Goal: Task Accomplishment & Management: Complete application form

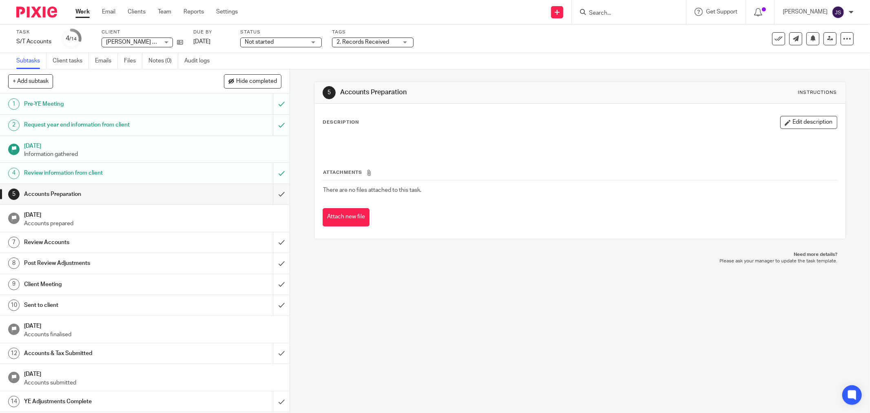
click at [47, 11] on img at bounding box center [36, 12] width 41 height 11
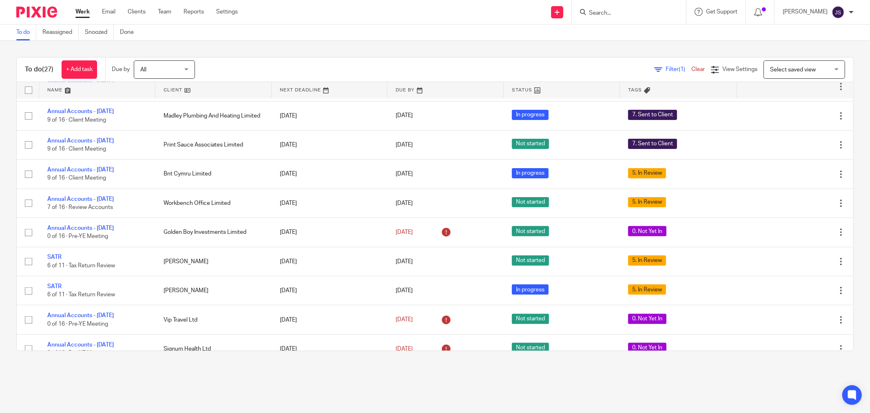
scroll to position [226, 0]
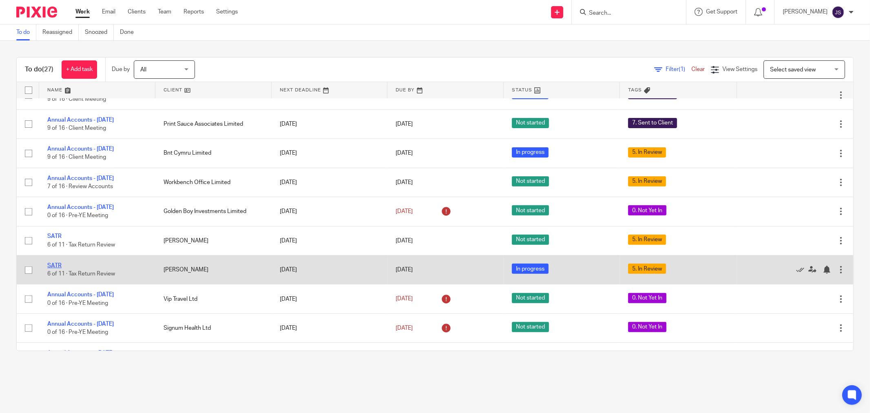
click at [57, 269] on link "SATR" at bounding box center [54, 266] width 14 height 6
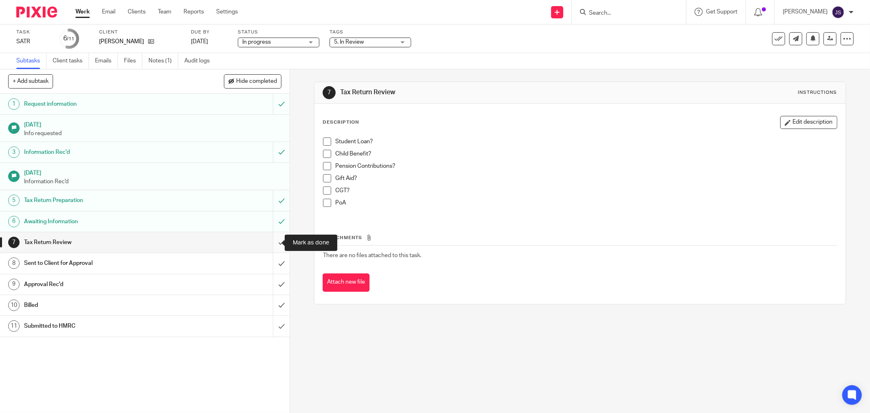
click at [272, 244] on input "submit" at bounding box center [145, 242] width 290 height 20
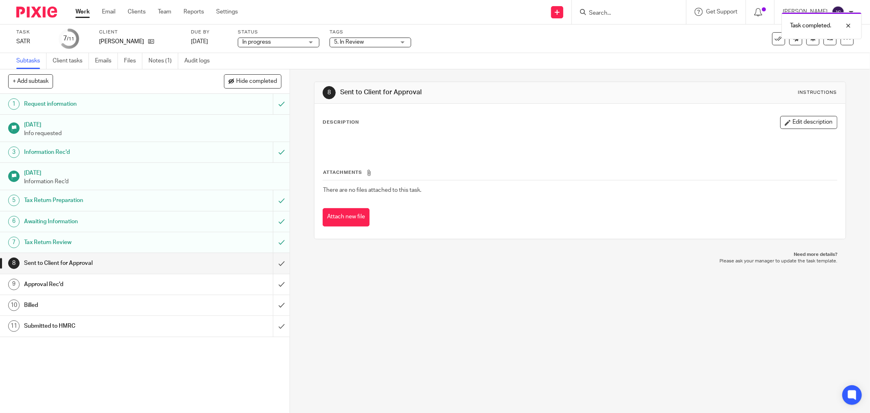
click at [365, 38] on span "5. In Review" at bounding box center [364, 42] width 61 height 9
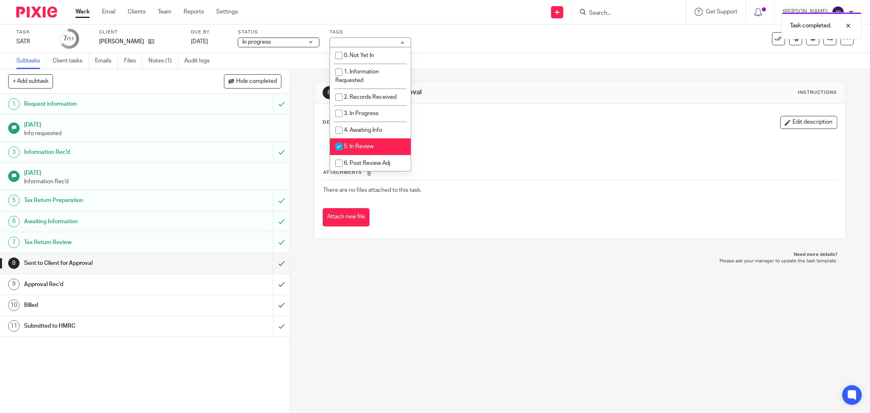
click at [362, 144] on li "5. In Review" at bounding box center [370, 146] width 81 height 17
checkbox input "false"
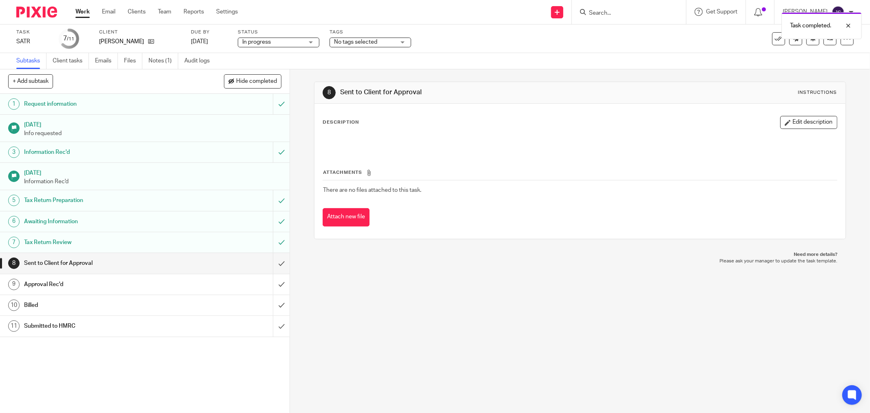
drag, startPoint x: 414, startPoint y: 289, endPoint x: 659, endPoint y: 103, distance: 307.2
click at [418, 285] on div "8 Sent to Client for Approval Instructions Description Edit description Attachm…" at bounding box center [580, 241] width 580 height 344
click at [828, 40] on icon at bounding box center [831, 39] width 6 height 6
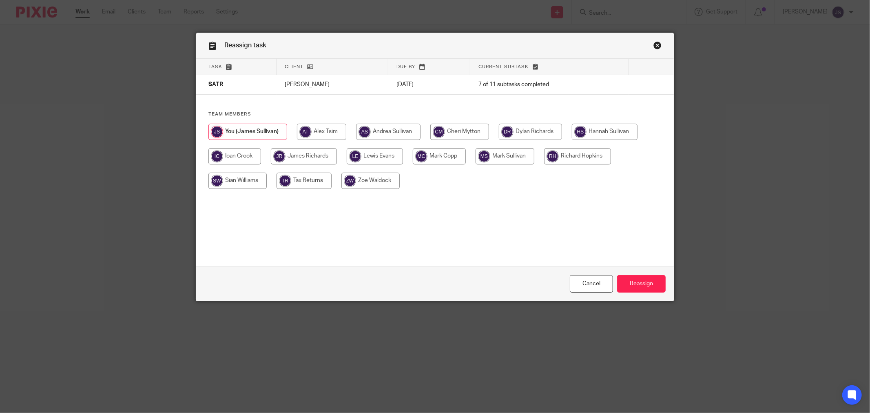
click at [311, 161] on input "radio" at bounding box center [304, 156] width 66 height 16
radio input "true"
click at [641, 280] on input "Reassign" at bounding box center [641, 284] width 49 height 18
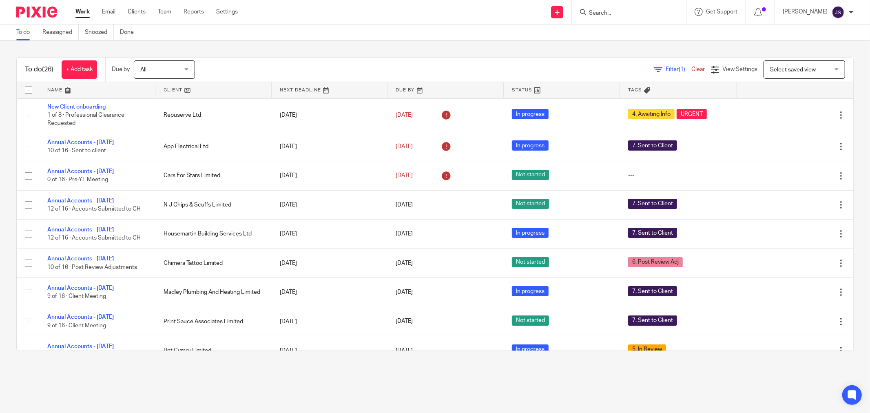
click at [42, 12] on img at bounding box center [36, 12] width 41 height 11
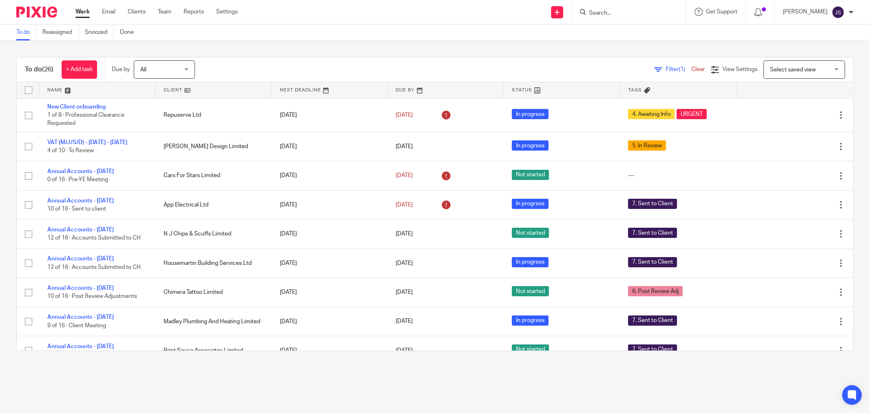
click at [611, 13] on input "Search" at bounding box center [624, 13] width 73 height 7
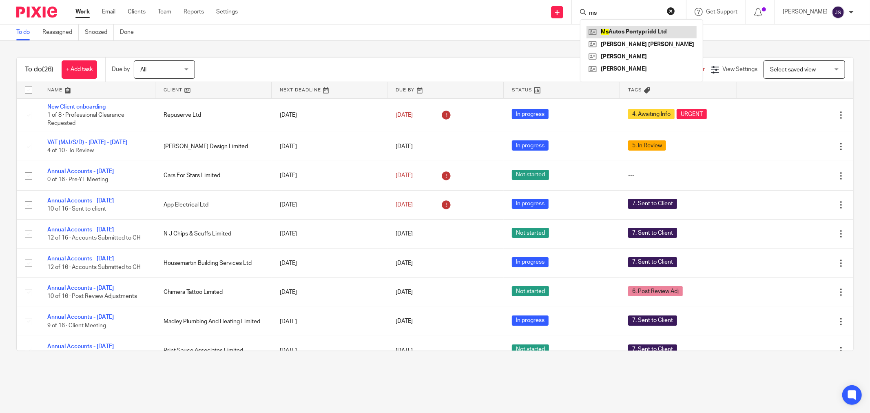
type input "ms"
click at [630, 30] on link at bounding box center [642, 32] width 110 height 12
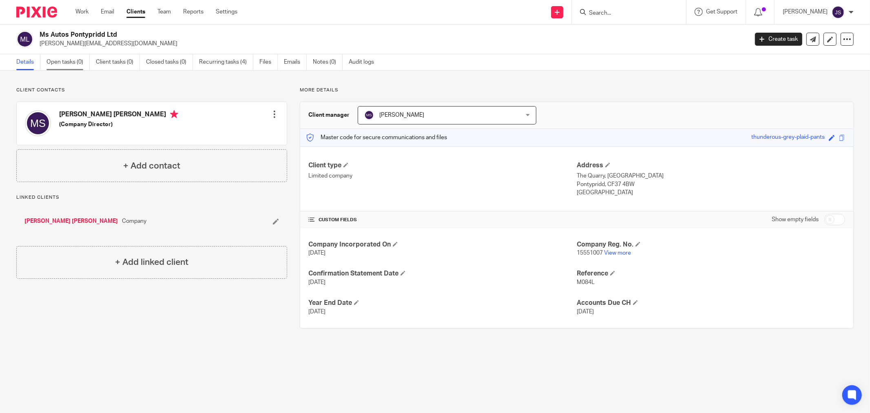
click at [71, 62] on link "Open tasks (0)" at bounding box center [68, 62] width 43 height 16
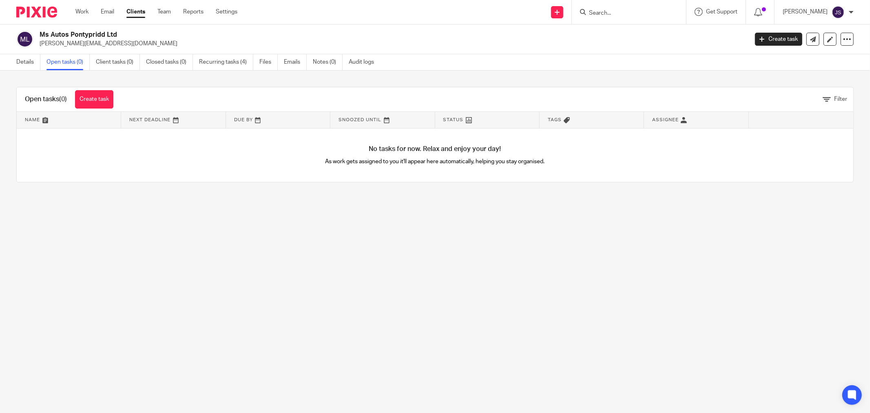
drag, startPoint x: 108, startPoint y: 115, endPoint x: 108, endPoint y: 106, distance: 9.4
click at [109, 115] on link at bounding box center [69, 120] width 104 height 16
click at [107, 102] on link "Create task" at bounding box center [94, 99] width 38 height 18
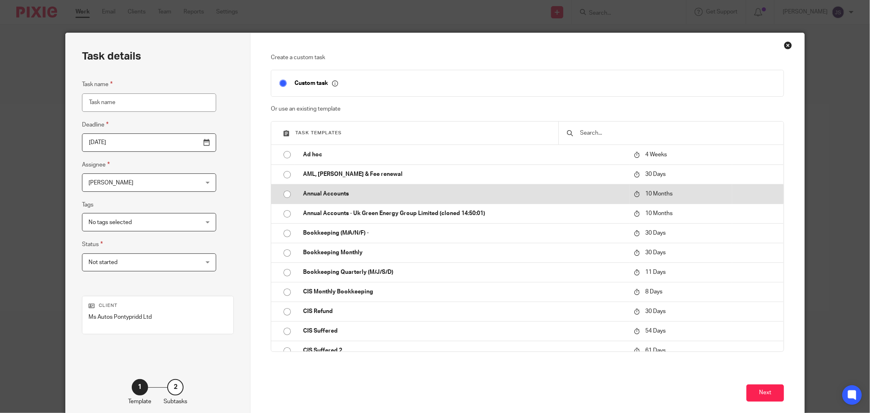
click at [282, 191] on input "radio" at bounding box center [288, 194] width 16 height 16
type input "[DATE]"
type input "Annual Accounts - [DATE]"
checkbox input "false"
radio input "false"
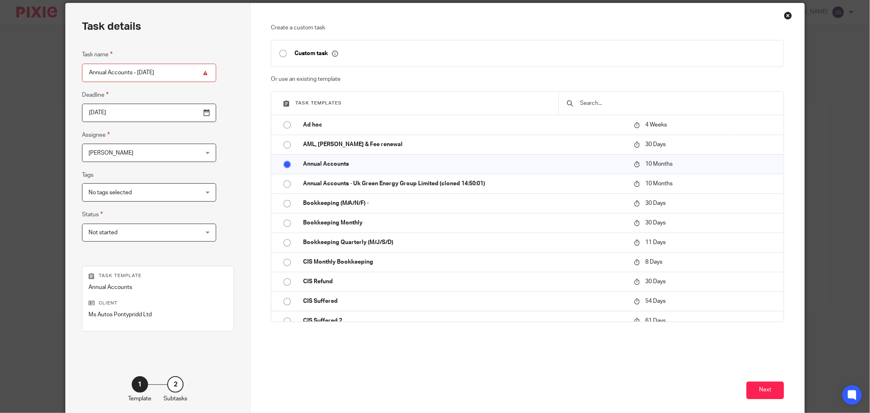
scroll to position [45, 0]
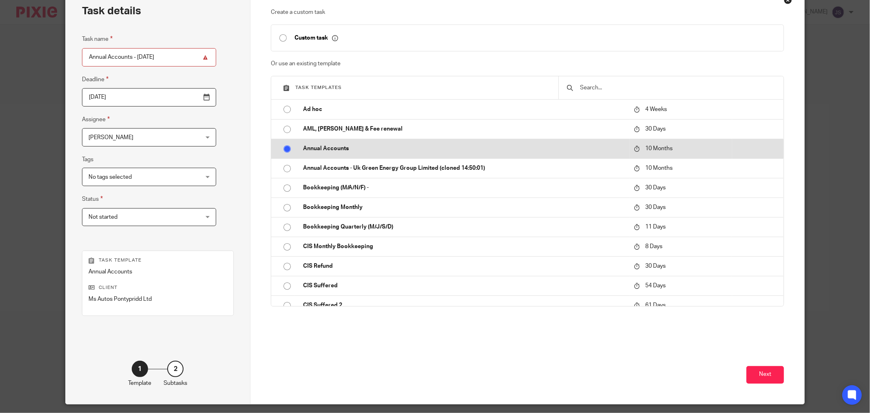
click at [303, 149] on p "Annual Accounts" at bounding box center [464, 148] width 323 height 8
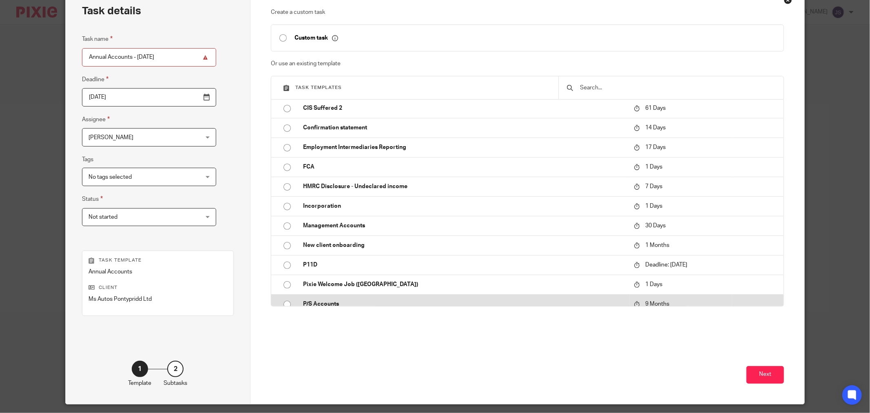
scroll to position [199, 0]
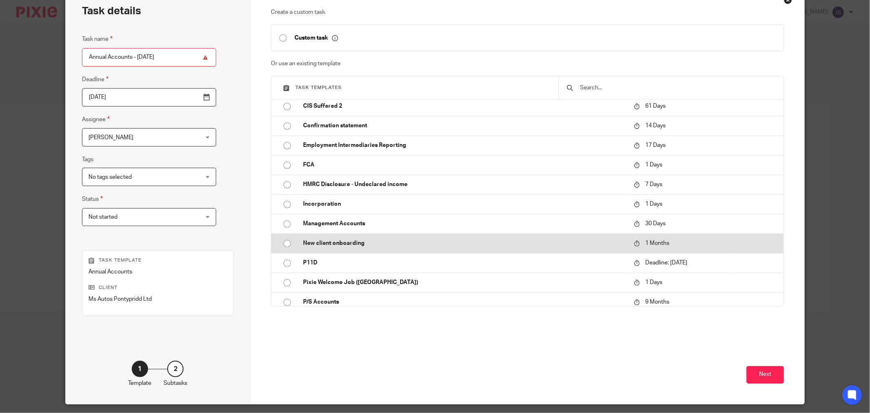
click at [325, 235] on td "New client onboarding" at bounding box center [462, 243] width 335 height 20
type input "2025-11-14"
type input "New client onboarding"
radio input "true"
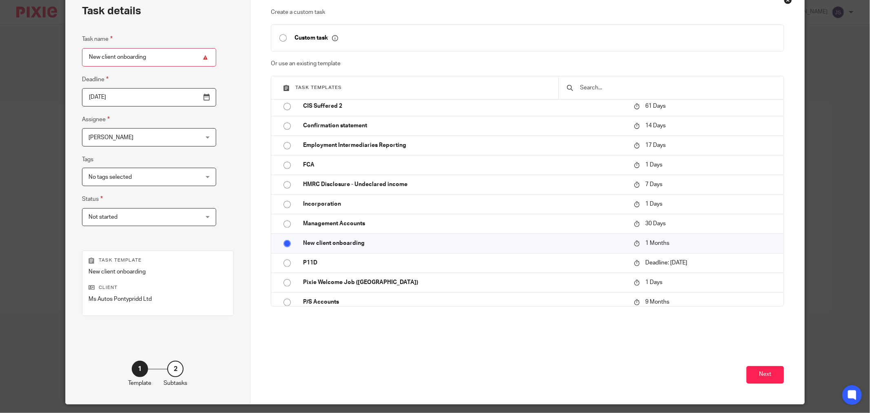
click at [111, 131] on span "[PERSON_NAME]" at bounding box center [140, 137] width 102 height 17
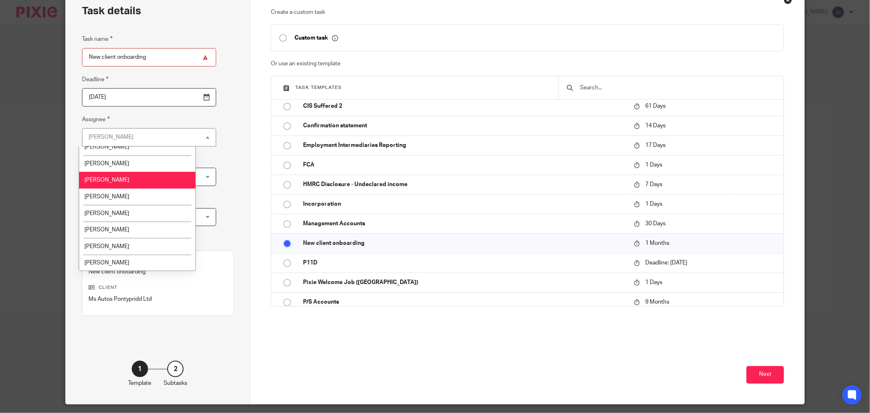
scroll to position [136, 0]
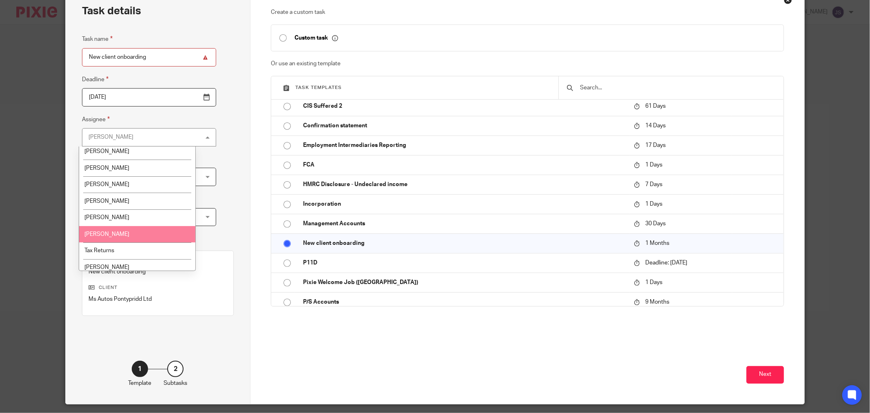
click at [131, 232] on li "[PERSON_NAME]" at bounding box center [137, 234] width 116 height 17
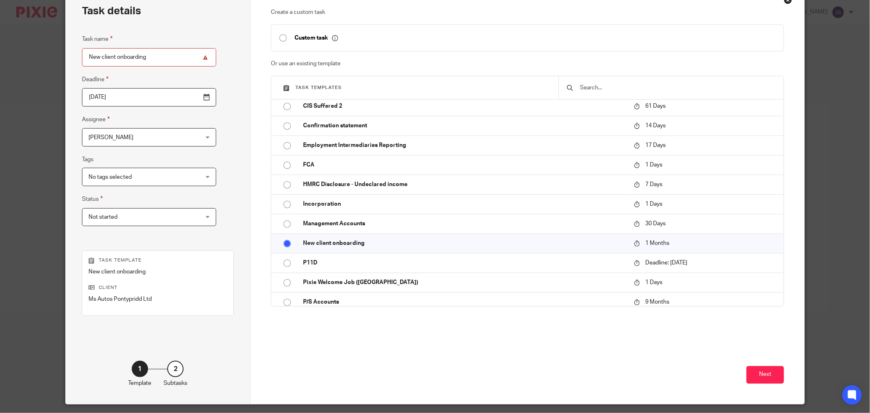
click at [186, 100] on input "2025-11-14" at bounding box center [149, 97] width 134 height 18
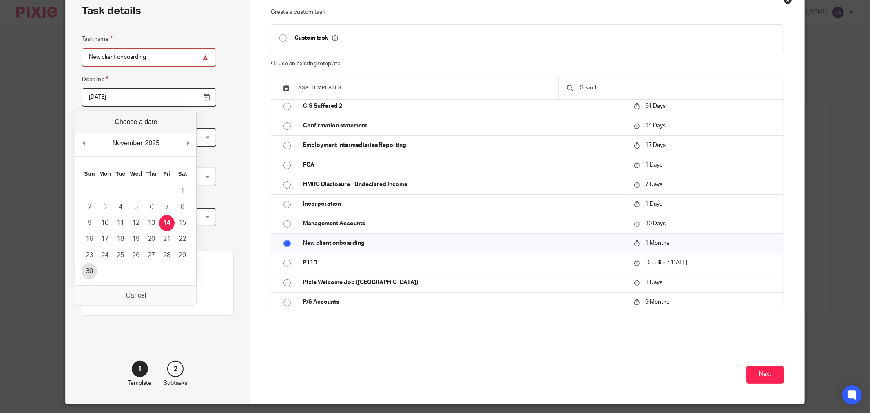
type input "2025-11-30"
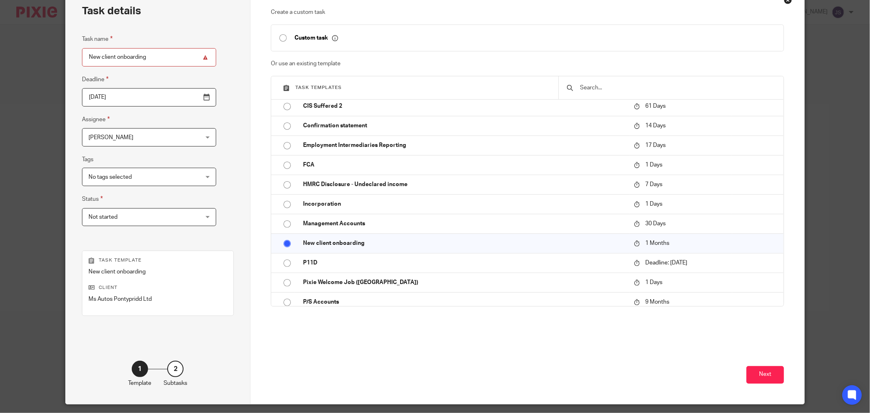
click at [169, 99] on input "2025-11-30" at bounding box center [149, 97] width 134 height 18
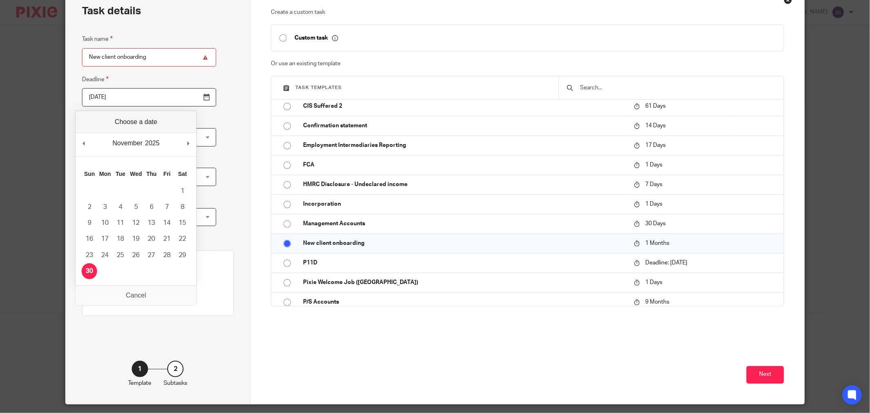
click at [208, 93] on div "Task details Task name New client onboarding Deadline 2025-11-30 Assignee Sian …" at bounding box center [158, 196] width 185 height 416
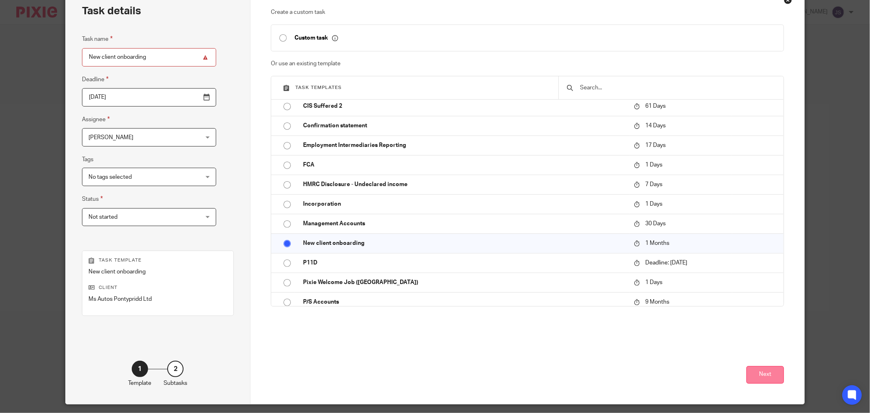
click at [764, 376] on button "Next" at bounding box center [766, 375] width 38 height 18
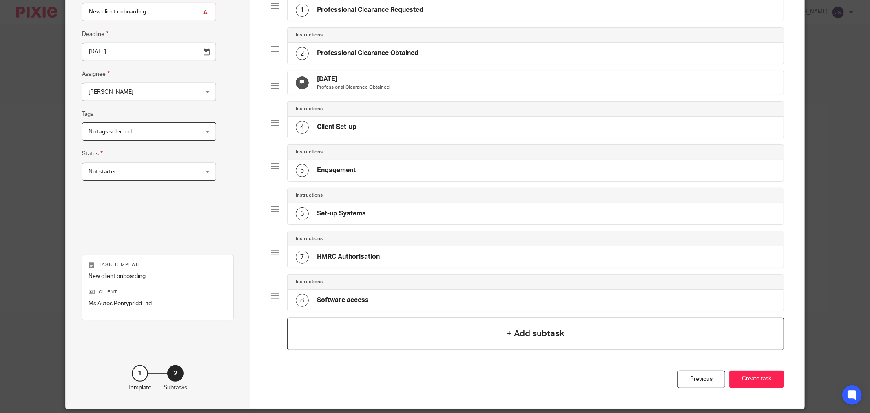
scroll to position [126, 0]
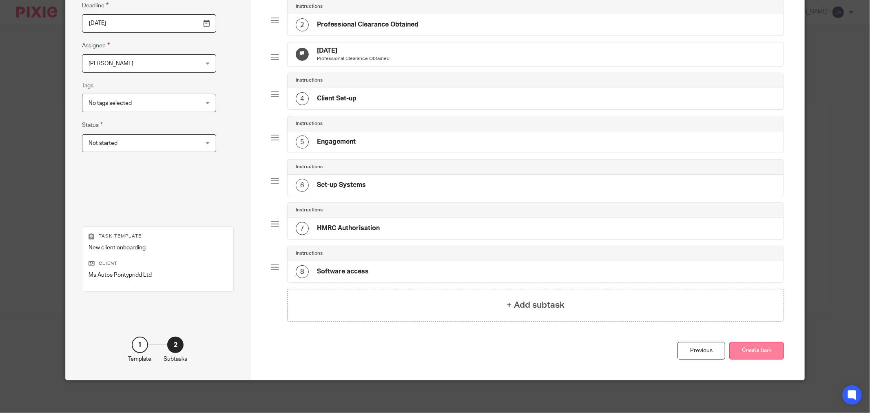
click at [770, 357] on button "Create task" at bounding box center [757, 351] width 55 height 18
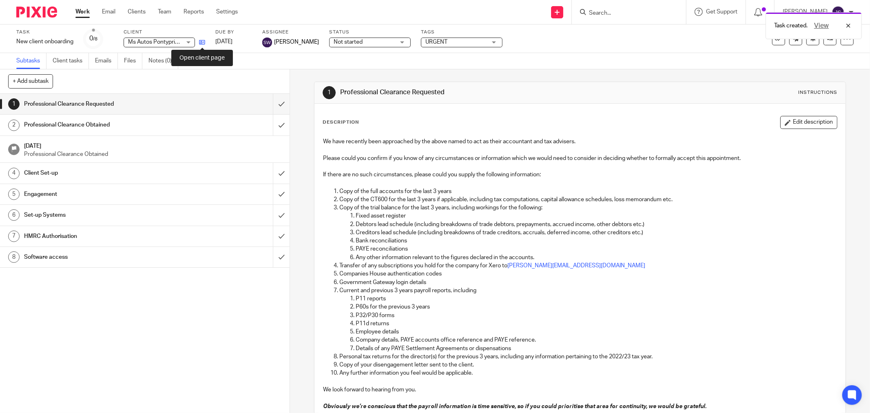
click at [200, 41] on icon at bounding box center [202, 42] width 6 height 6
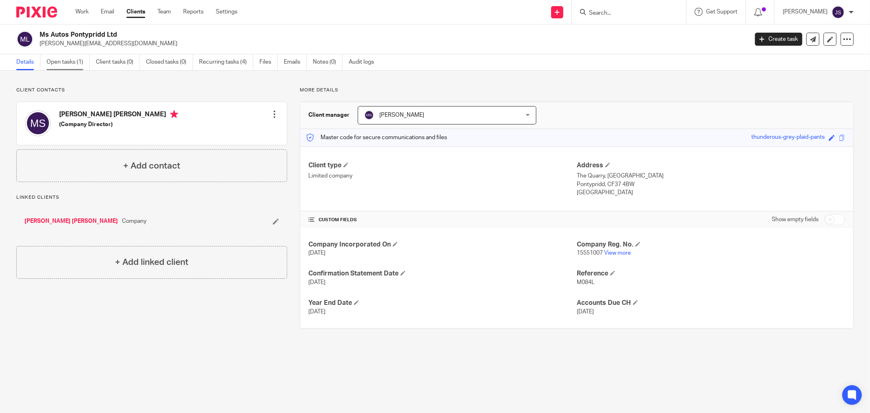
click at [75, 63] on link "Open tasks (1)" at bounding box center [68, 62] width 43 height 16
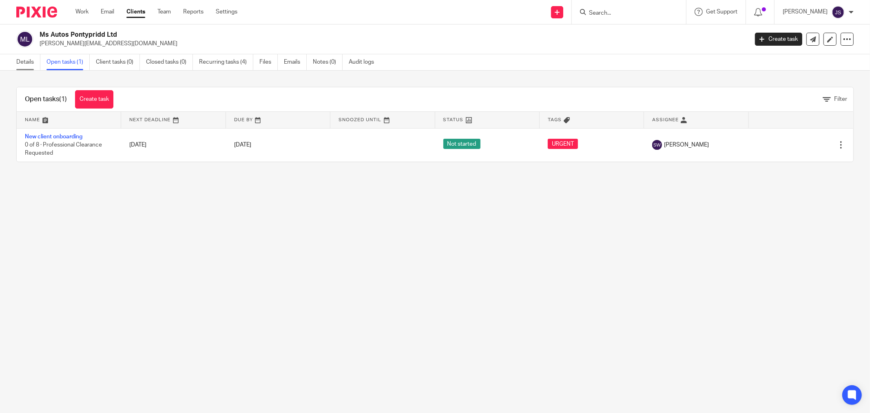
click at [28, 63] on link "Details" at bounding box center [28, 62] width 24 height 16
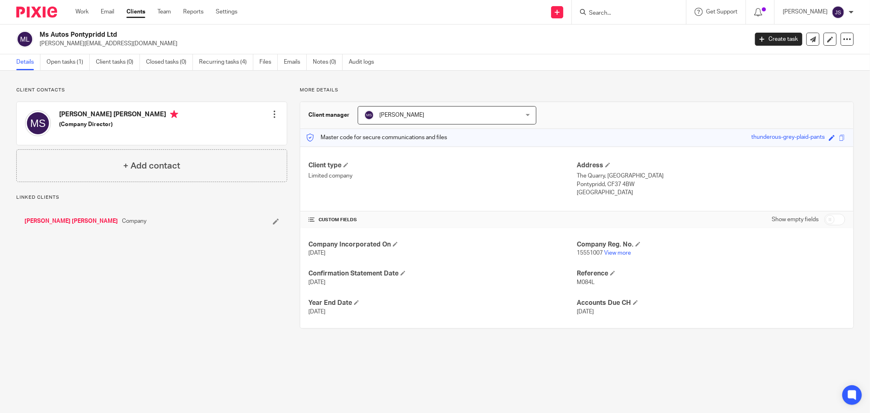
drag, startPoint x: 305, startPoint y: 312, endPoint x: 341, endPoint y: 318, distance: 36.0
click at [341, 318] on div "Company Incorporated On [DATE] Company Reg. No. 15551007 View more Confirmation…" at bounding box center [576, 278] width 553 height 100
click at [84, 116] on h4 "[PERSON_NAME] [PERSON_NAME]" at bounding box center [118, 115] width 119 height 10
click at [64, 218] on link "[PERSON_NAME] [PERSON_NAME]" at bounding box center [70, 221] width 93 height 8
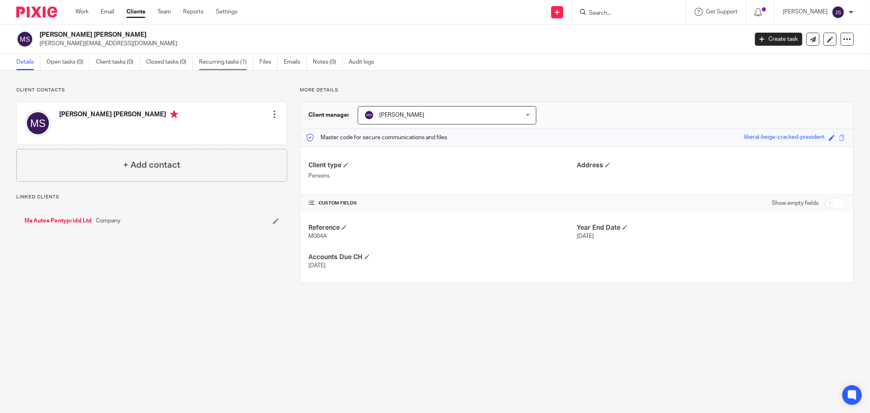
click at [225, 57] on link "Recurring tasks (1)" at bounding box center [226, 62] width 54 height 16
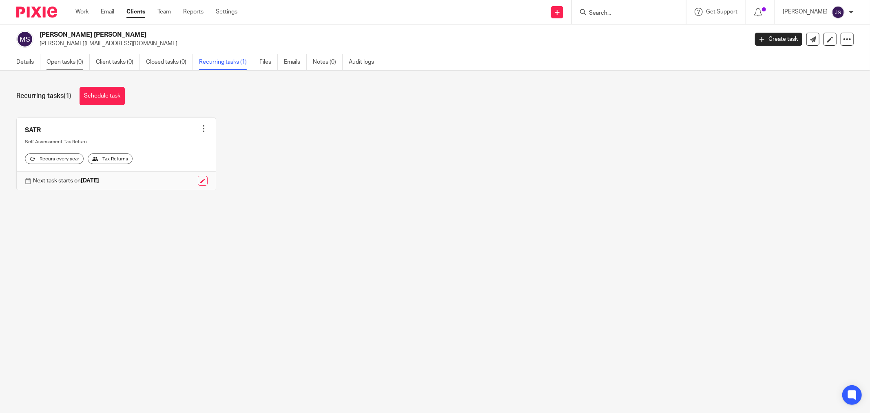
click at [55, 57] on link "Open tasks (0)" at bounding box center [68, 62] width 43 height 16
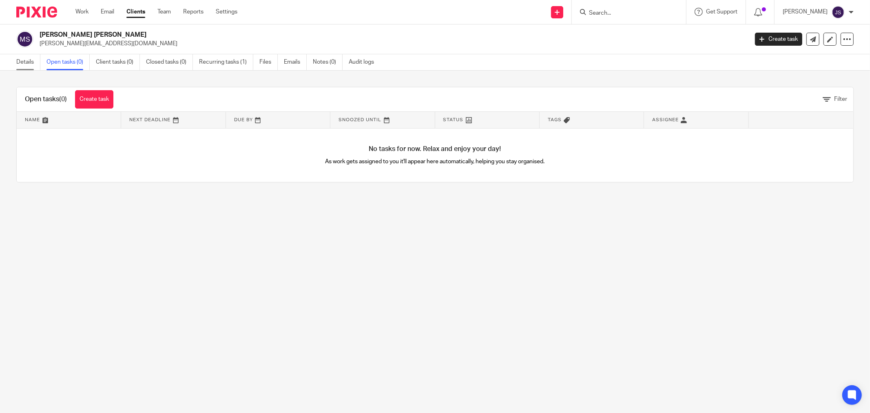
click at [29, 62] on link "Details" at bounding box center [28, 62] width 24 height 16
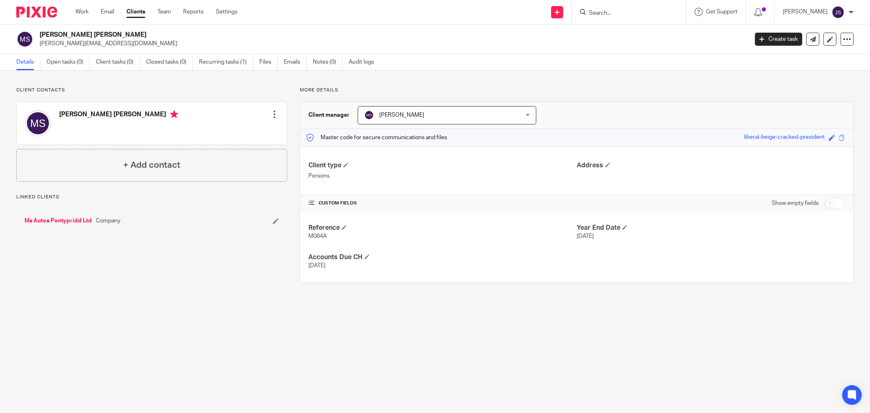
click at [54, 222] on link "Ms Autos Pontypridd Ltd" at bounding box center [57, 221] width 67 height 8
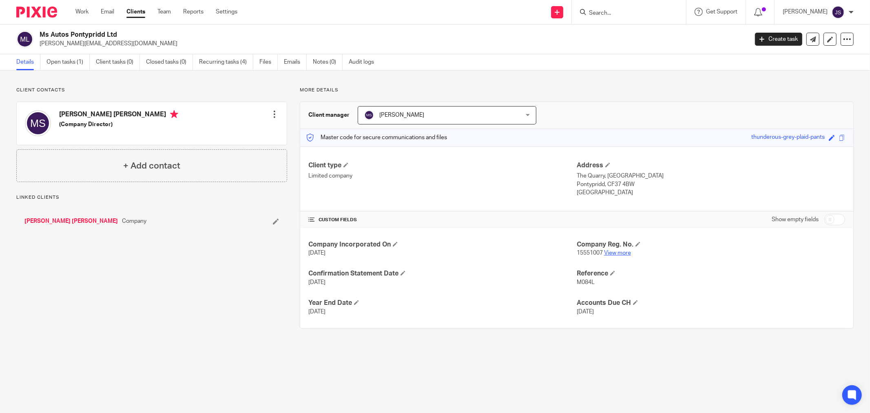
click at [608, 253] on link "View more" at bounding box center [617, 253] width 27 height 6
click at [58, 63] on link "Open tasks (1)" at bounding box center [68, 62] width 43 height 16
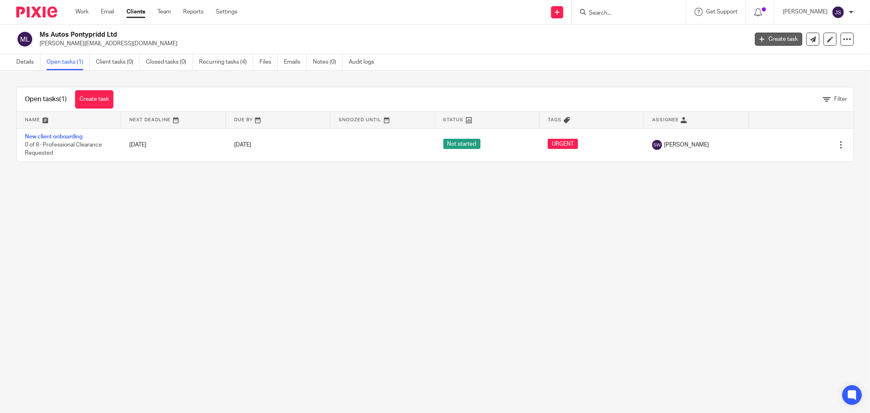
click at [769, 36] on link "Create task" at bounding box center [778, 39] width 47 height 13
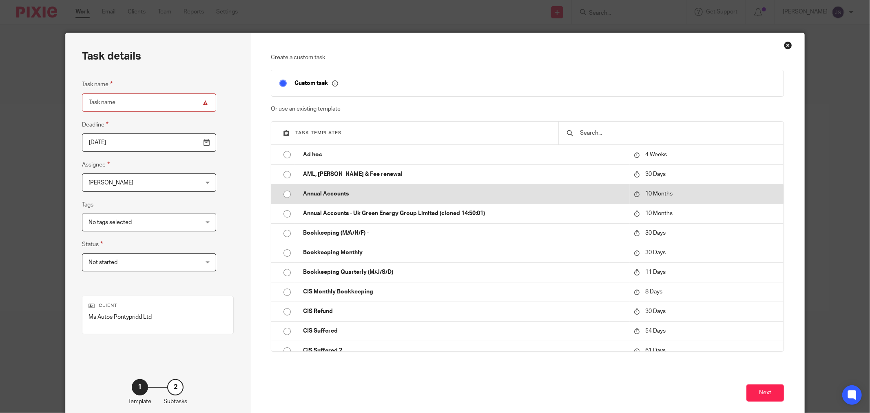
click at [340, 198] on td "Annual Accounts" at bounding box center [462, 194] width 335 height 20
type input "2026-08-14"
type input "Annual Accounts - November 2025"
checkbox input "false"
radio input "true"
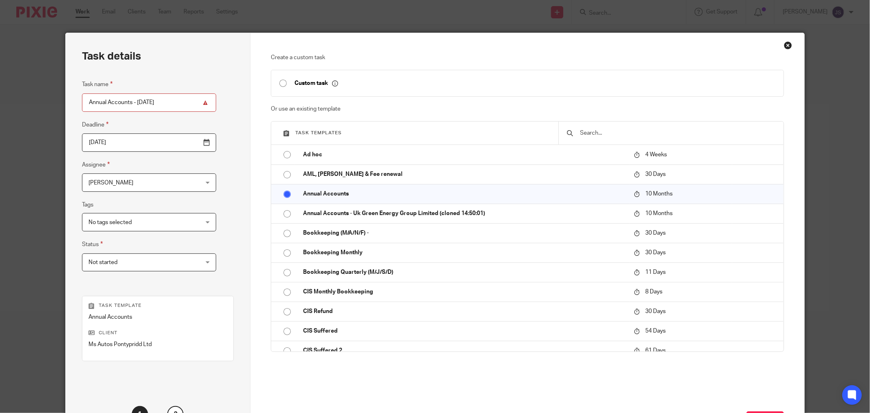
click at [151, 104] on input "Annual Accounts - November 2025" at bounding box center [149, 102] width 134 height 18
type input "Annual Accounts - March 2025"
click at [184, 140] on input "2026-08-14" at bounding box center [149, 142] width 134 height 18
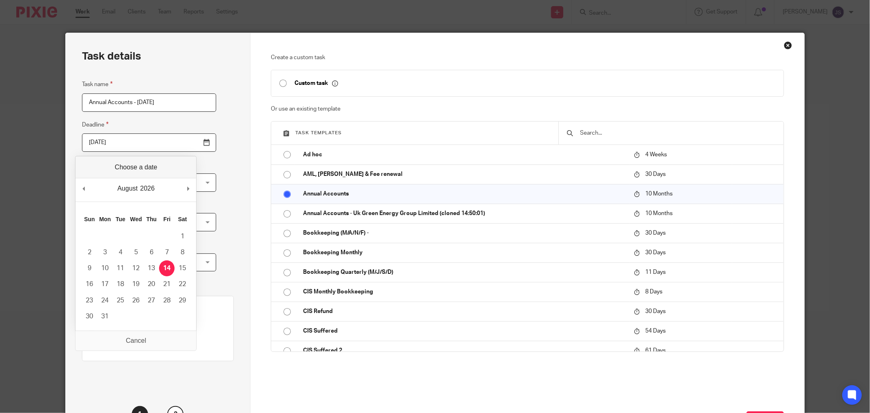
click at [186, 186] on div "August January February March April May June July August September October Nove…" at bounding box center [135, 189] width 121 height 23
type input "2026-12-09"
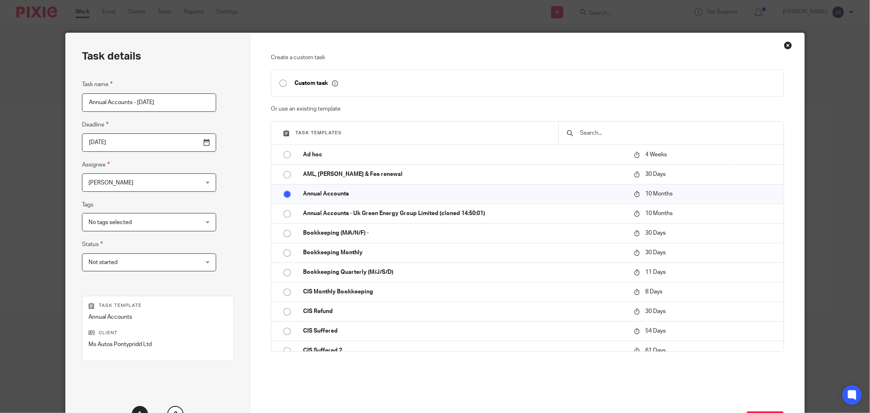
click at [429, 386] on div "Next" at bounding box center [527, 417] width 513 height 63
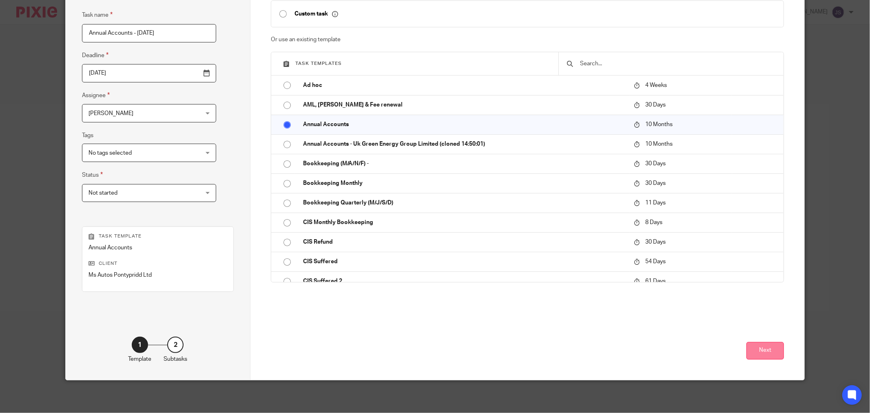
click at [760, 349] on button "Next" at bounding box center [766, 351] width 38 height 18
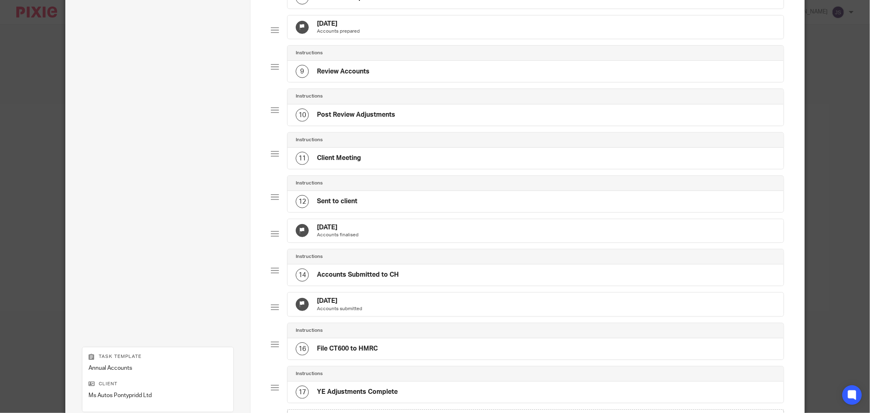
scroll to position [477, 0]
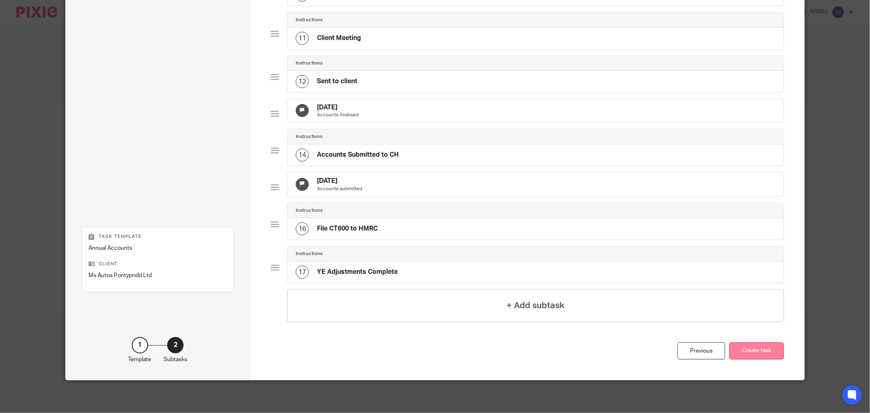
click at [747, 360] on button "Create task" at bounding box center [757, 351] width 55 height 18
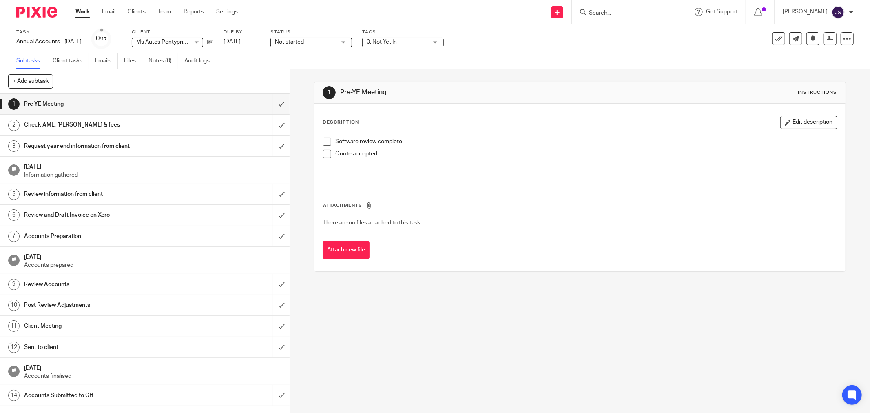
click at [31, 13] on img at bounding box center [36, 12] width 41 height 11
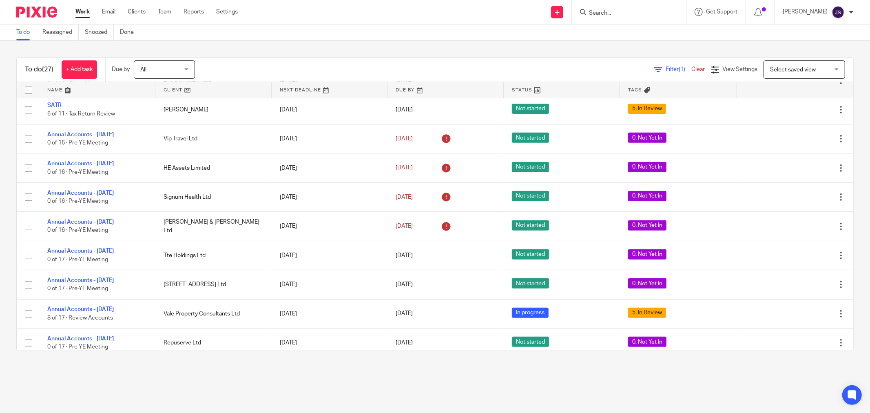
scroll to position [550, 0]
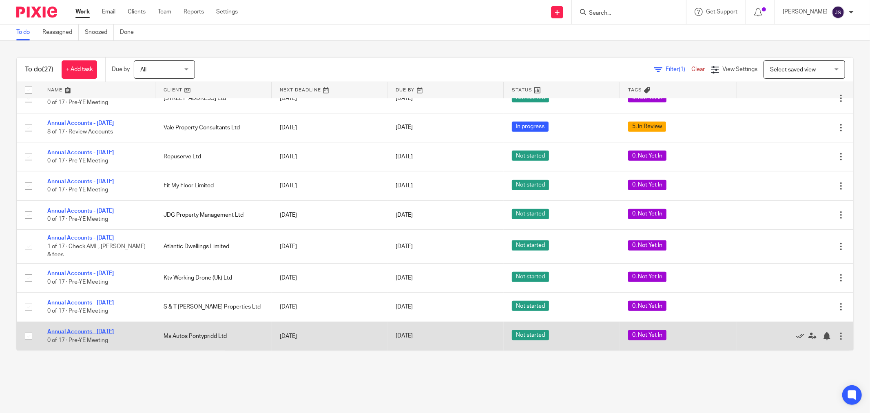
click at [113, 333] on link "Annual Accounts - [DATE]" at bounding box center [80, 332] width 67 height 6
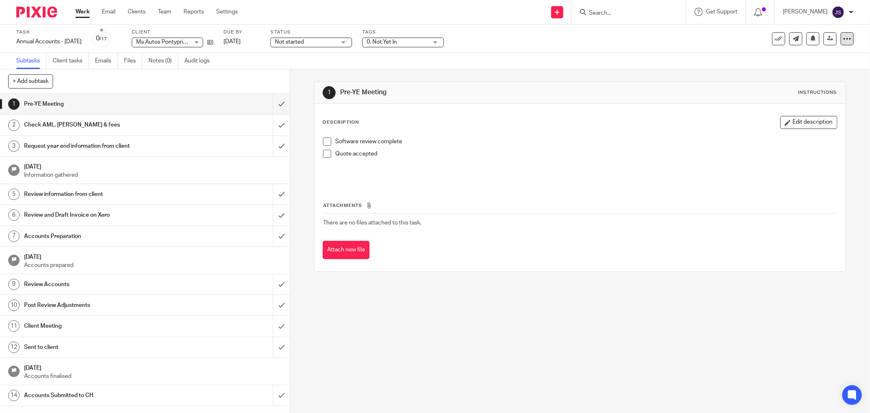
click at [843, 39] on icon at bounding box center [847, 39] width 8 height 8
click at [213, 43] on icon at bounding box center [210, 42] width 6 height 6
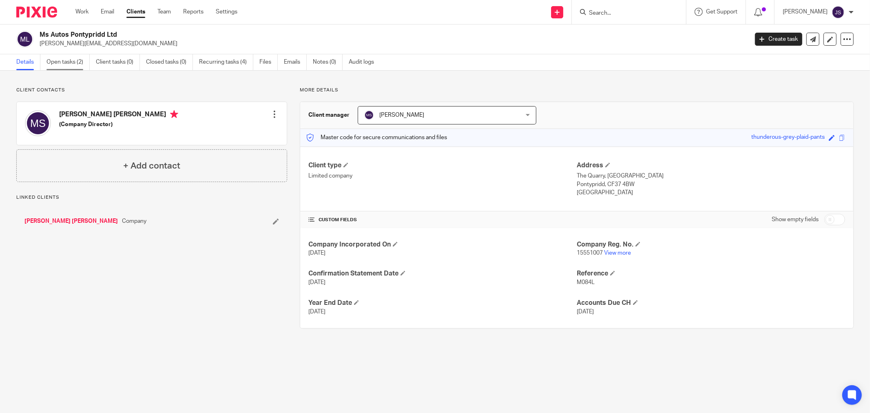
click at [62, 62] on link "Open tasks (2)" at bounding box center [68, 62] width 43 height 16
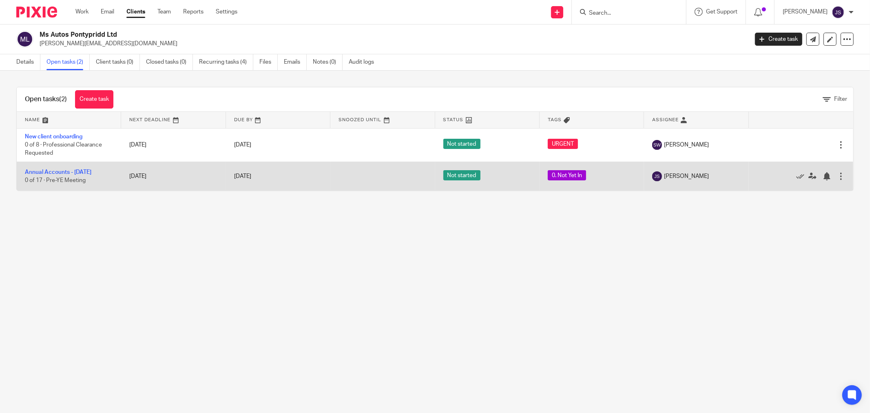
click at [837, 175] on div at bounding box center [841, 176] width 8 height 8
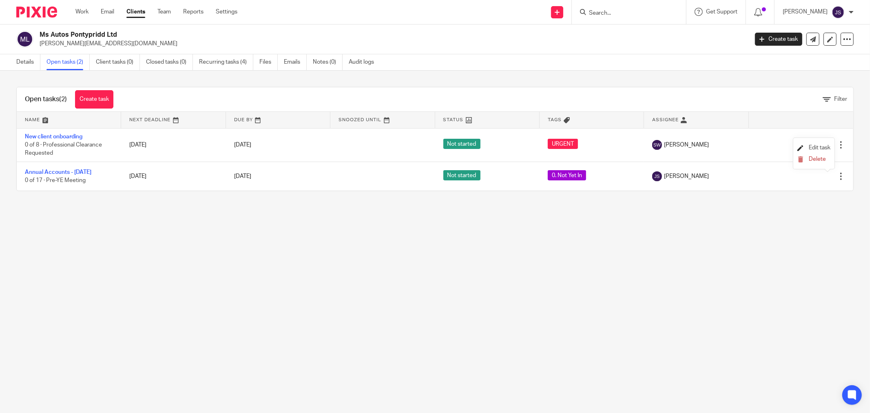
click at [823, 148] on span "Edit task" at bounding box center [820, 148] width 22 height 6
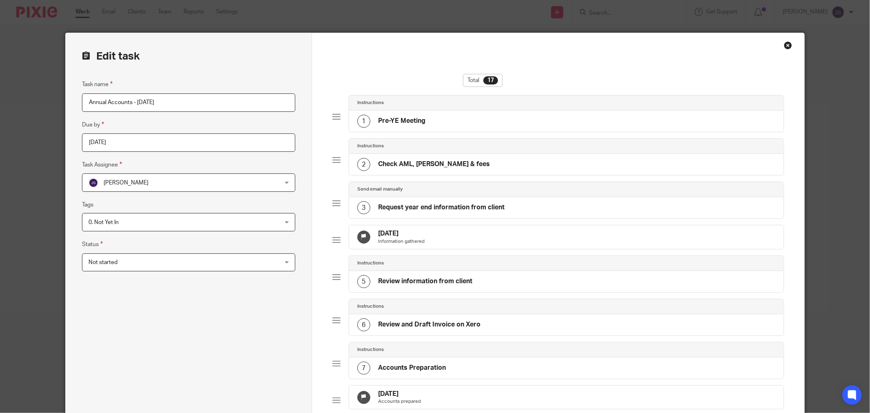
click at [133, 144] on input "[DATE]" at bounding box center [188, 142] width 213 height 18
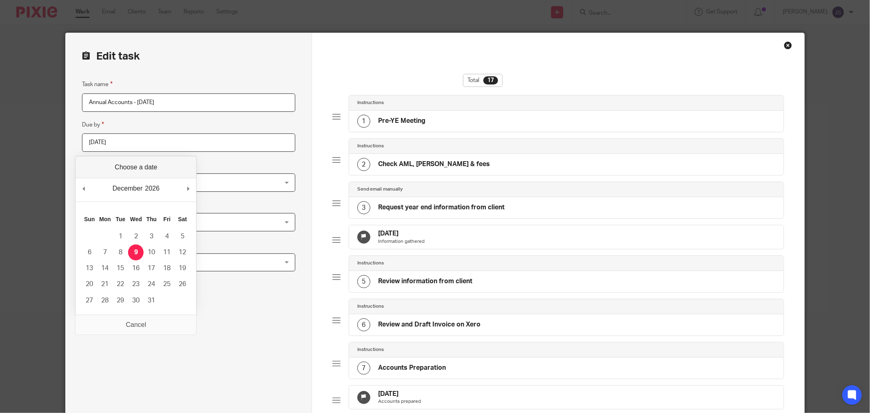
click at [92, 143] on input "[DATE]" at bounding box center [188, 142] width 213 height 18
type input "[DATE]"
type input "2025-12-09"
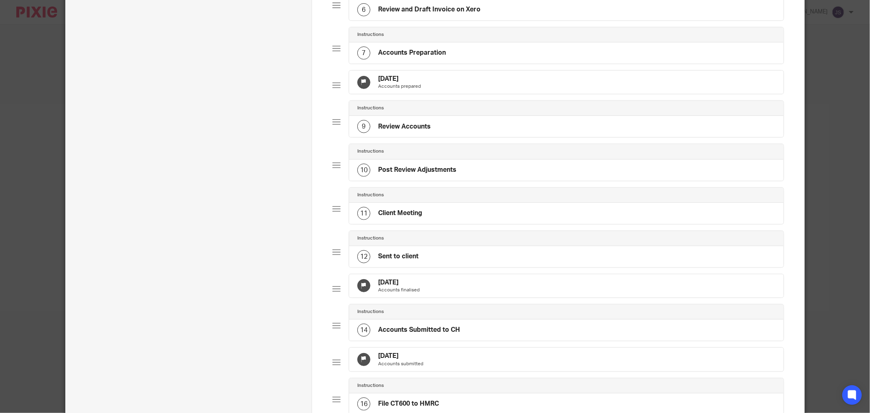
scroll to position [453, 0]
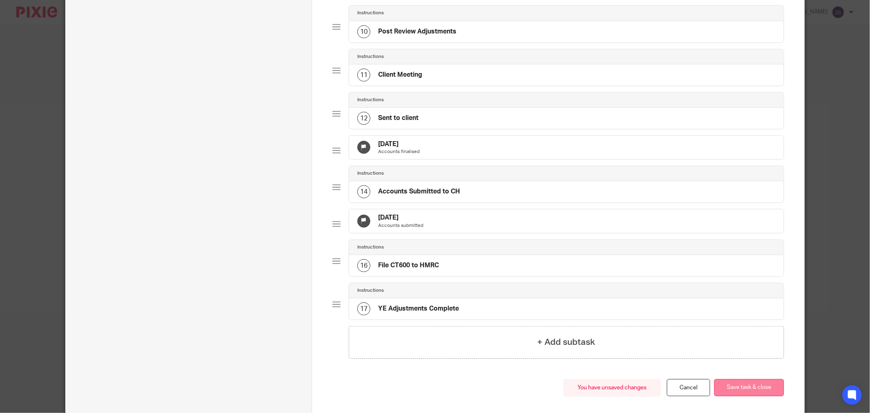
click at [761, 397] on button "Save task & close" at bounding box center [750, 388] width 70 height 18
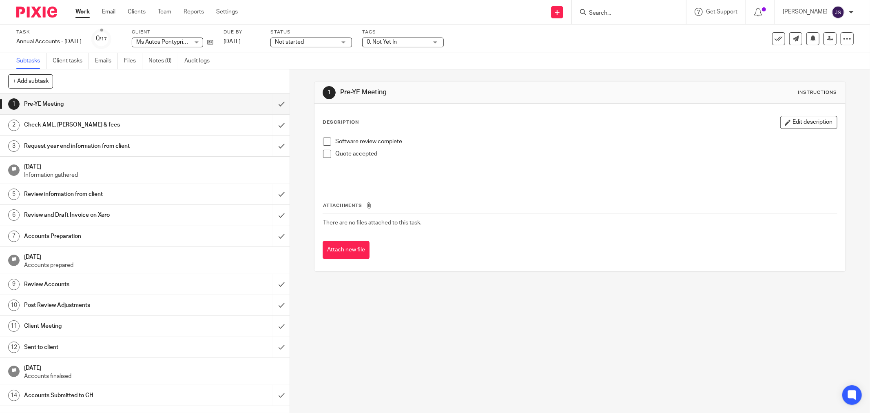
click at [47, 14] on img at bounding box center [36, 12] width 41 height 11
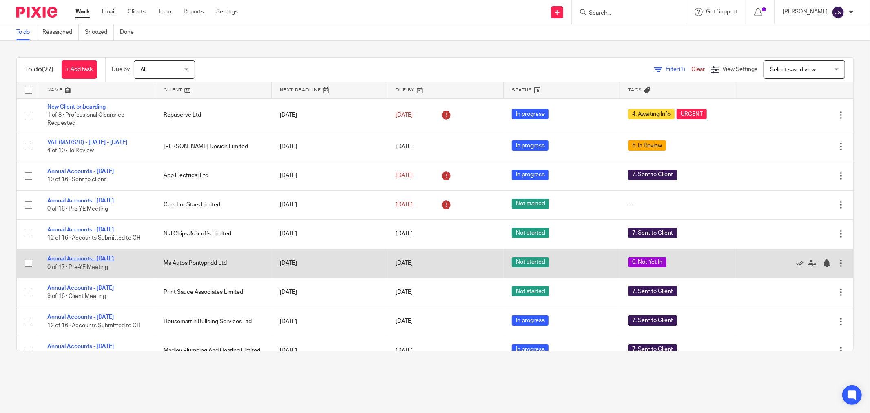
click at [91, 262] on link "Annual Accounts - March 2025" at bounding box center [80, 259] width 67 height 6
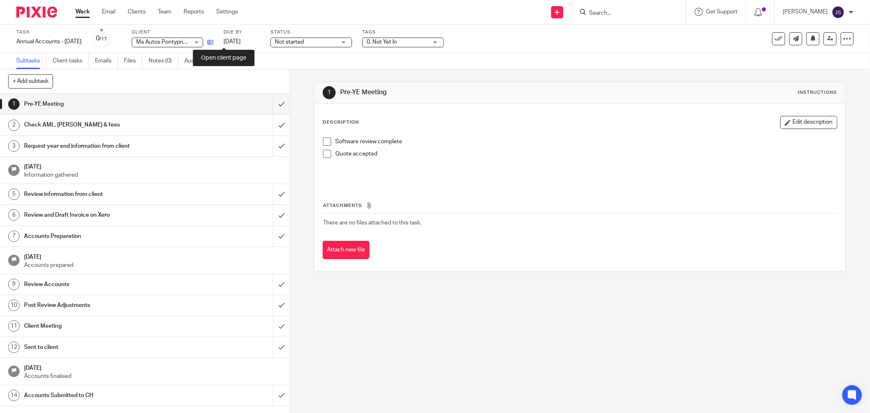
click at [213, 40] on icon at bounding box center [210, 42] width 6 height 6
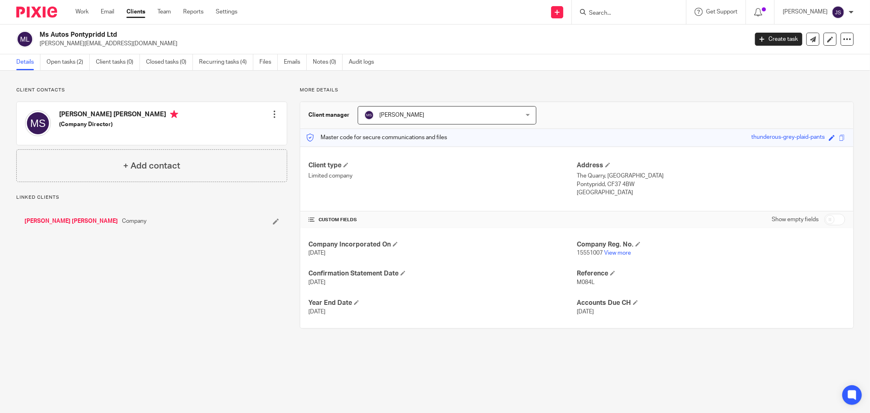
click at [95, 115] on h4 "[PERSON_NAME] [PERSON_NAME]" at bounding box center [118, 115] width 119 height 10
click at [54, 225] on link "[PERSON_NAME] [PERSON_NAME]" at bounding box center [70, 221] width 93 height 8
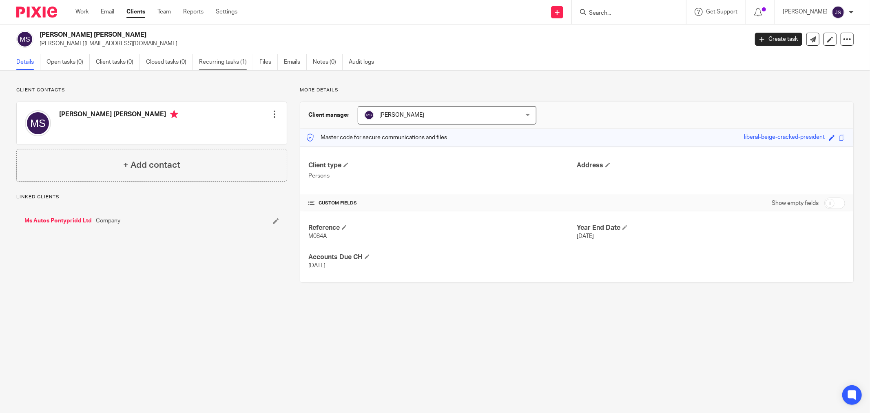
click at [207, 65] on link "Recurring tasks (1)" at bounding box center [226, 62] width 54 height 16
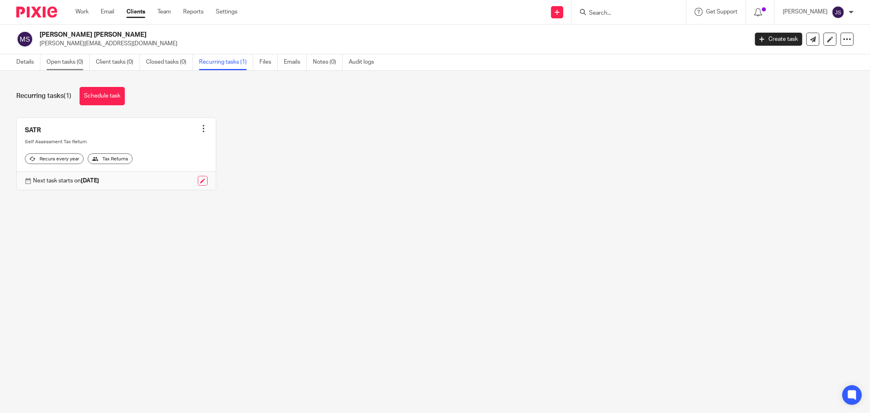
click at [72, 67] on link "Open tasks (0)" at bounding box center [68, 62] width 43 height 16
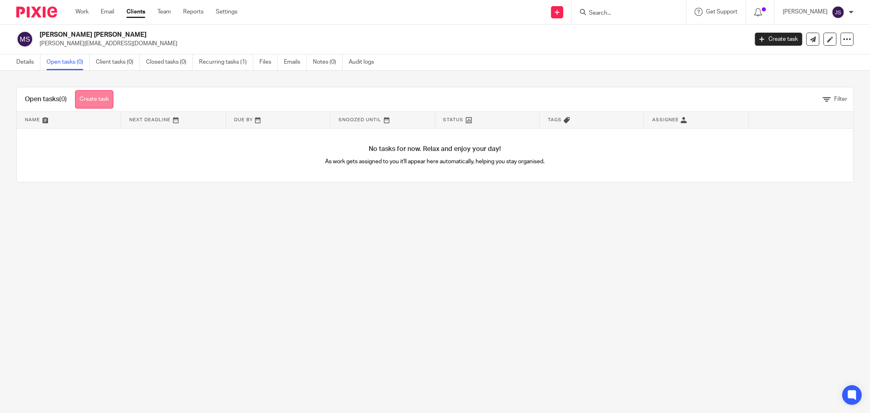
click at [94, 96] on link "Create task" at bounding box center [94, 99] width 38 height 18
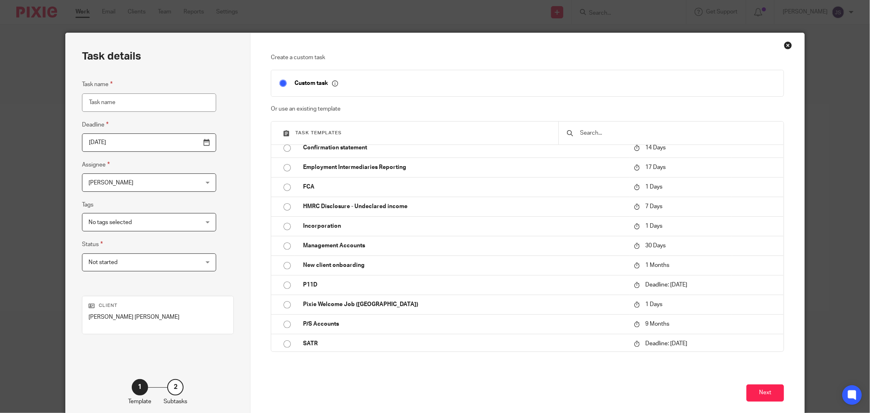
scroll to position [272, 0]
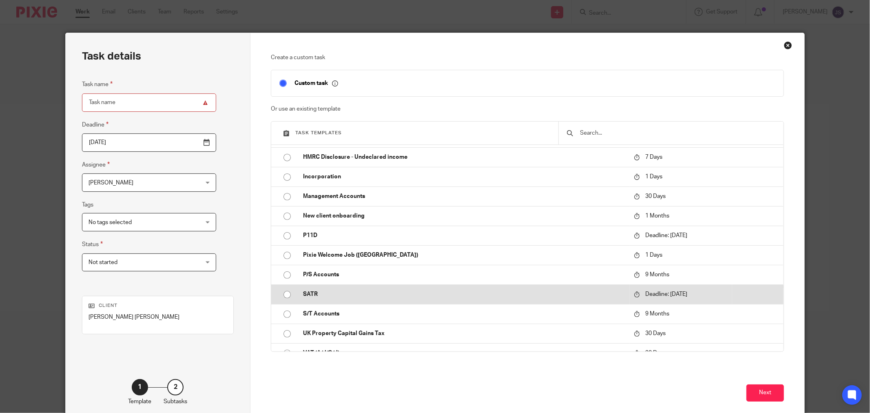
click at [334, 299] on td "SATR" at bounding box center [462, 294] width 335 height 20
type input "[DATE]"
type input "SATR"
checkbox input "false"
radio input "true"
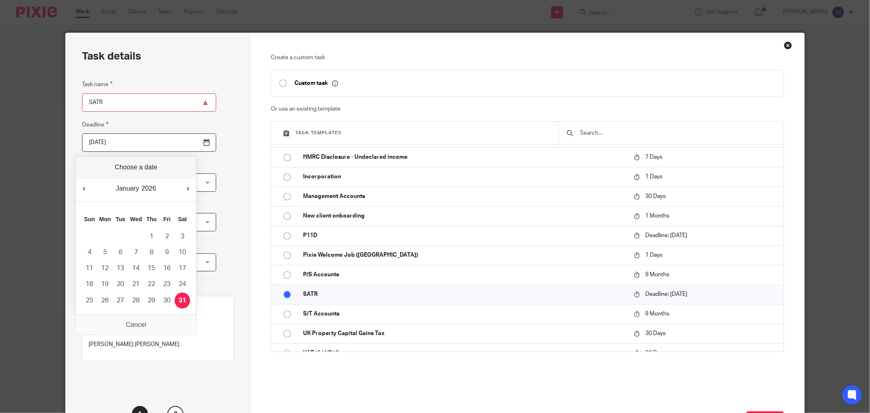
click at [183, 141] on input "[DATE]" at bounding box center [149, 142] width 134 height 18
click at [78, 189] on div "February January February March April May June July August September October No…" at bounding box center [135, 189] width 121 height 23
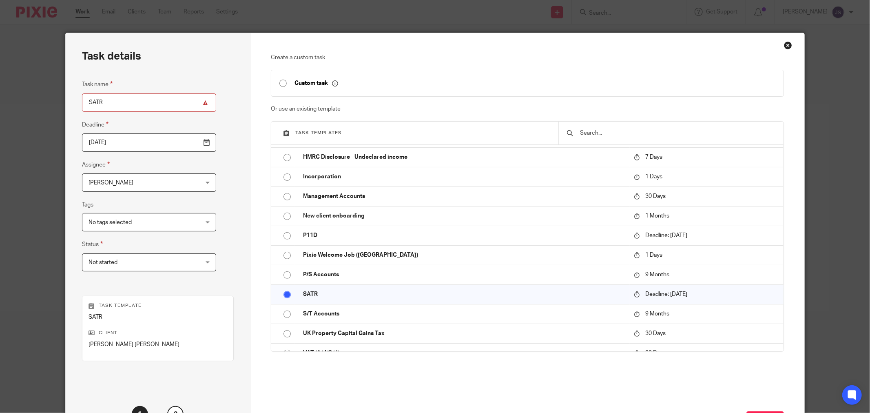
click at [213, 233] on div "Task details Task name SATR Deadline [DATE] Assignee [PERSON_NAME] [PERSON_NAME…" at bounding box center [158, 241] width 185 height 416
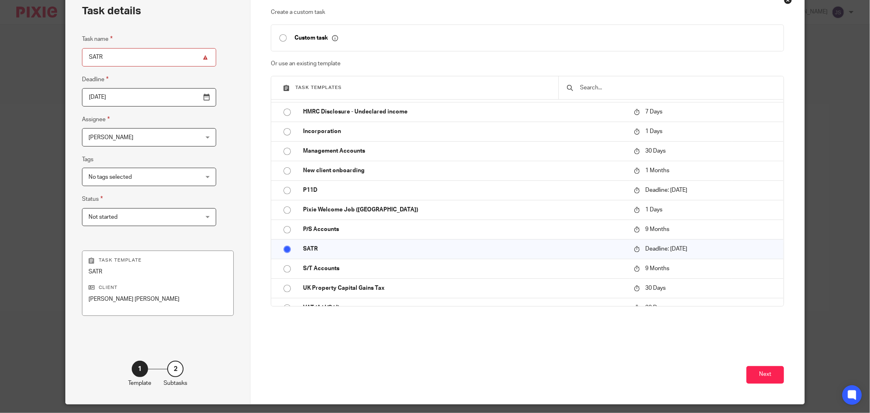
scroll to position [69, 0]
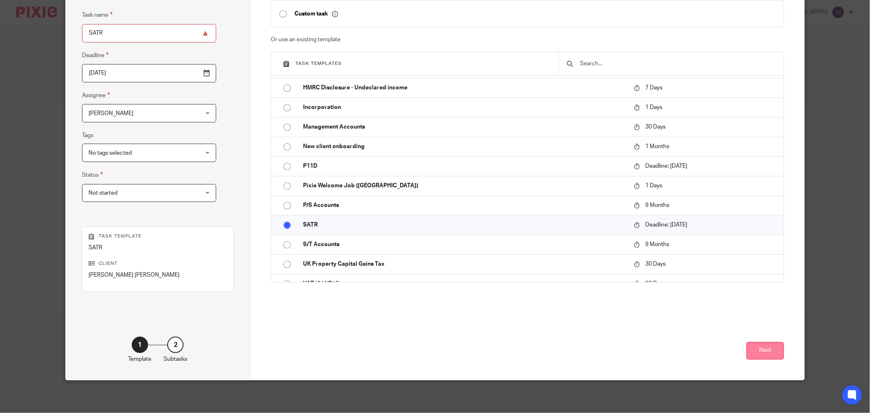
click at [755, 353] on button "Next" at bounding box center [766, 351] width 38 height 18
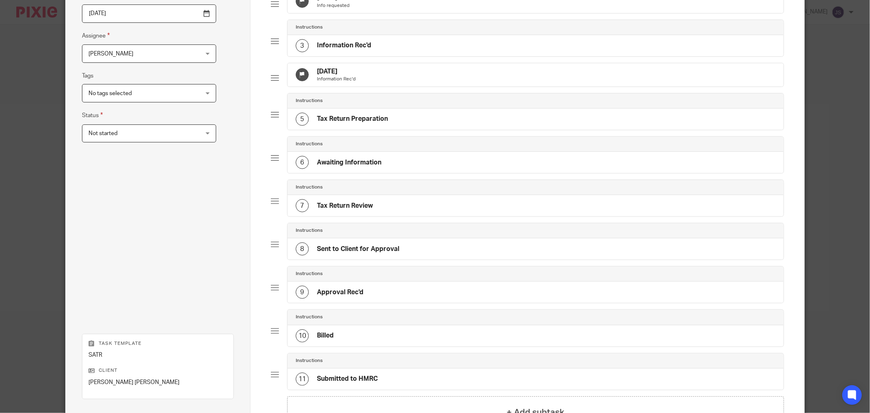
scroll to position [251, 0]
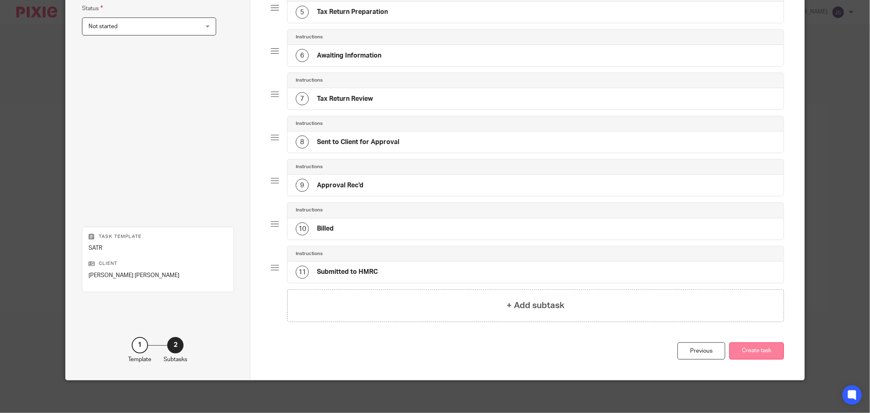
click at [757, 350] on button "Create task" at bounding box center [757, 351] width 55 height 18
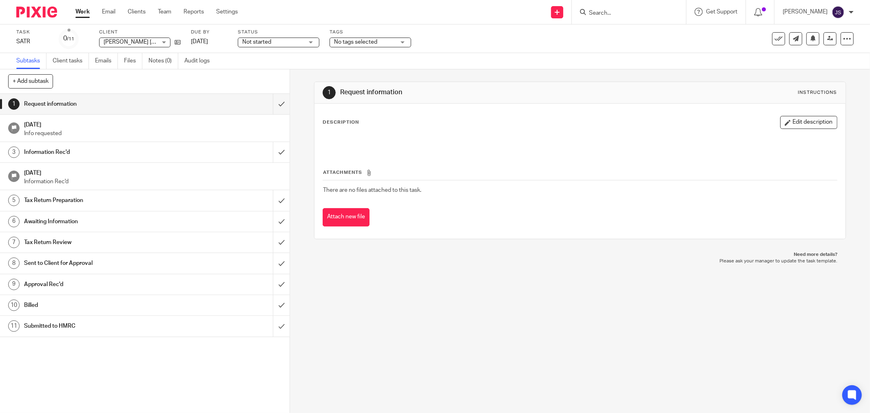
click at [41, 7] on img at bounding box center [36, 12] width 41 height 11
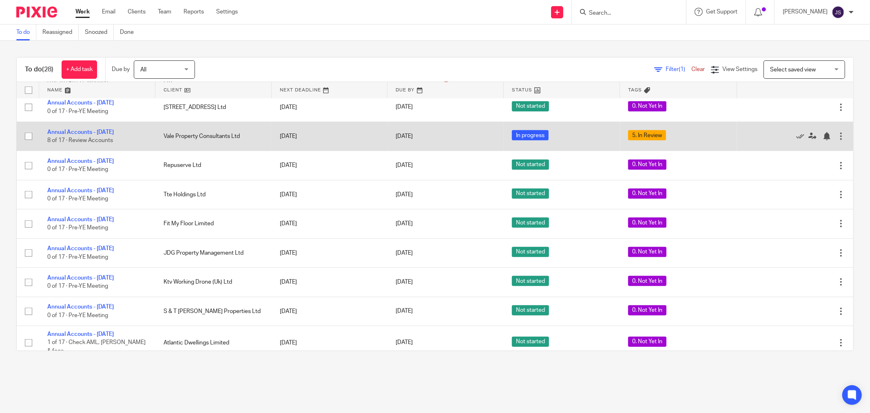
scroll to position [579, 0]
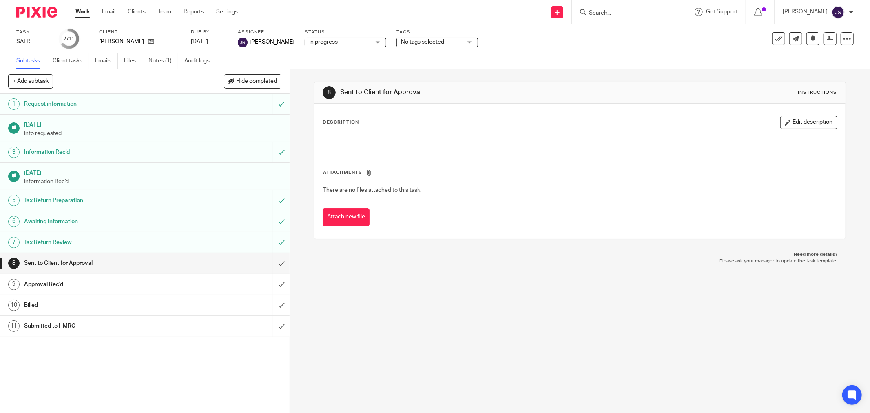
click at [40, 8] on img at bounding box center [36, 12] width 41 height 11
